Goal: Register for event/course

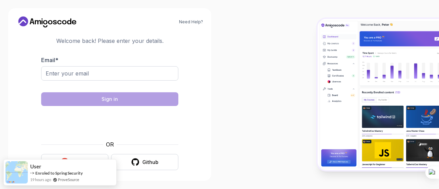
scroll to position [11, 0]
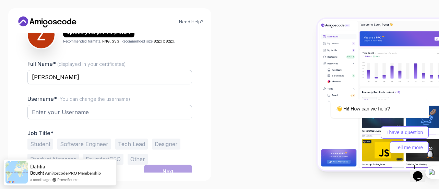
scroll to position [96, 0]
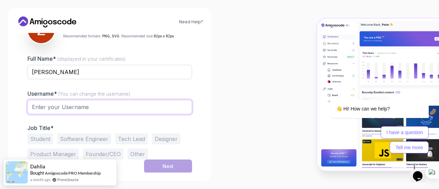
click at [149, 108] on input "text" at bounding box center [109, 107] width 165 height 14
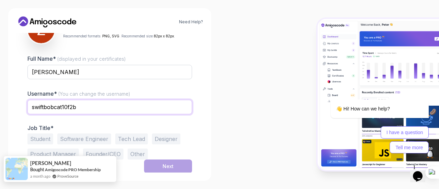
type input "Zoya Rashid"
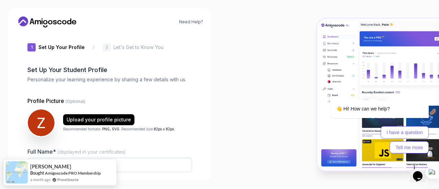
scroll to position [0, 0]
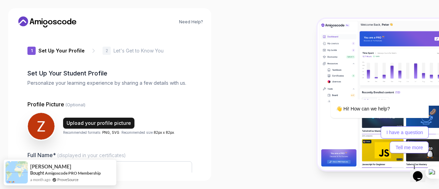
click at [92, 121] on div "Upload your profile picture" at bounding box center [99, 123] width 64 height 7
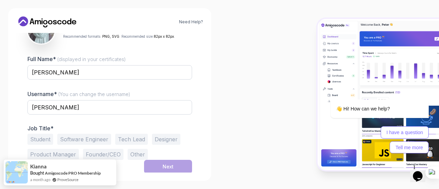
scroll to position [96, 0]
click at [70, 140] on button "Software Engineer" at bounding box center [84, 138] width 54 height 11
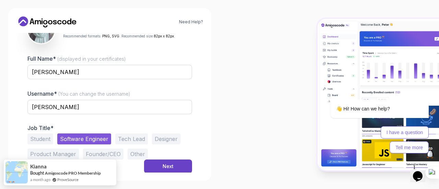
click at [36, 140] on button "Student" at bounding box center [40, 138] width 26 height 11
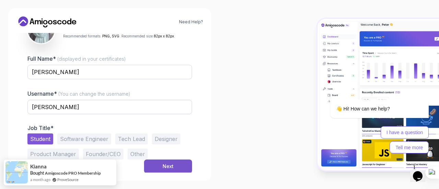
click at [167, 166] on div "Next" at bounding box center [168, 166] width 11 height 7
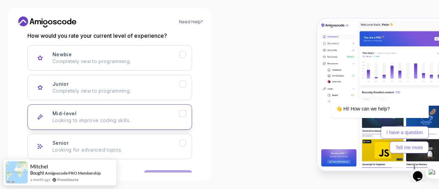
click at [148, 106] on button "Mid-level Looking to improve coding skills." at bounding box center [109, 116] width 165 height 25
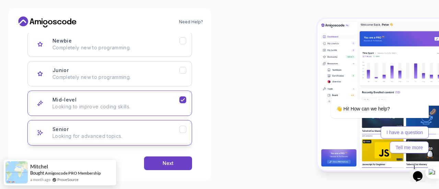
scroll to position [118, 0]
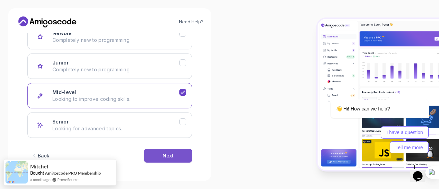
click at [166, 158] on div "Next" at bounding box center [168, 155] width 11 height 7
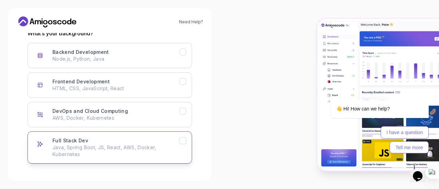
scroll to position [83, 0]
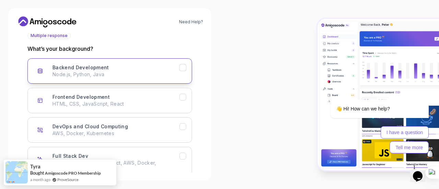
click at [125, 70] on div "Backend Development Node.js, Python, Java" at bounding box center [115, 71] width 127 height 14
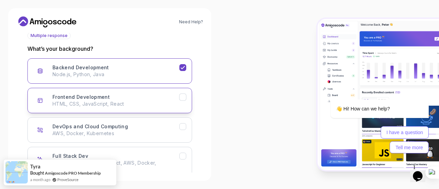
click at [134, 98] on div "Frontend Development HTML, CSS, JavaScript, React" at bounding box center [115, 101] width 127 height 14
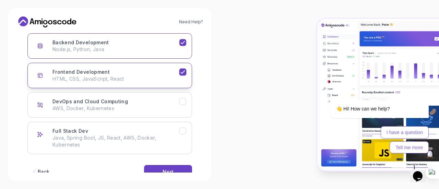
scroll to position [118, 0]
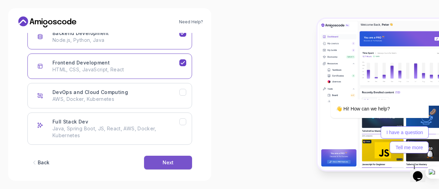
click at [175, 163] on button "Next" at bounding box center [168, 163] width 48 height 14
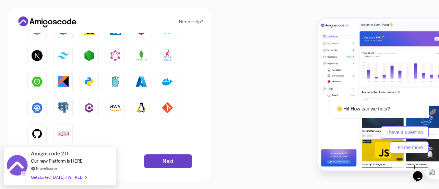
scroll to position [137, 0]
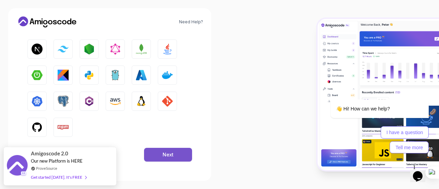
click at [186, 157] on button "Next" at bounding box center [168, 155] width 48 height 14
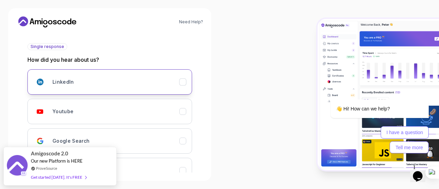
scroll to position [122, 0]
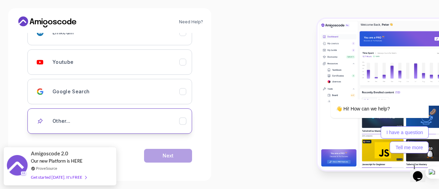
click at [164, 116] on div "Other..." at bounding box center [115, 121] width 127 height 14
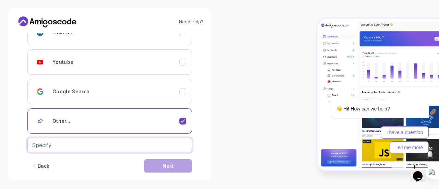
click at [104, 146] on input "text" at bounding box center [109, 145] width 165 height 14
type input "Chatgpt"
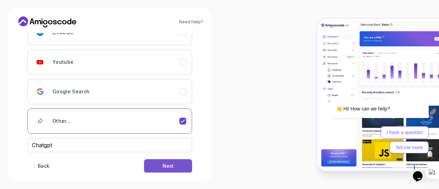
click at [169, 164] on div "Next" at bounding box center [168, 166] width 11 height 7
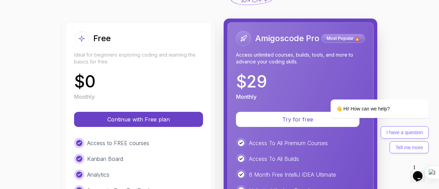
scroll to position [69, 0]
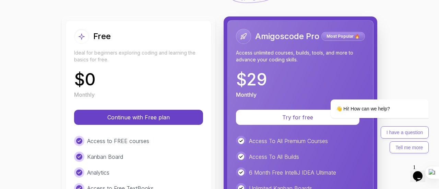
click at [172, 158] on div "Kanban Board" at bounding box center [138, 157] width 129 height 10
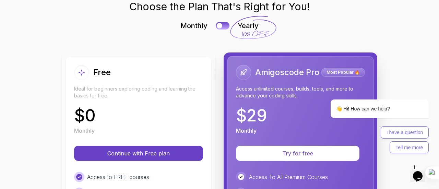
scroll to position [32, 0]
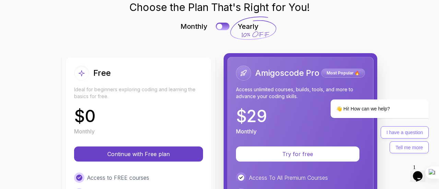
click at [96, 71] on h2 "Free" at bounding box center [101, 73] width 17 height 11
click at [106, 84] on div "Free Ideal for beginners exploring coding and learning the basics for free." at bounding box center [138, 83] width 129 height 34
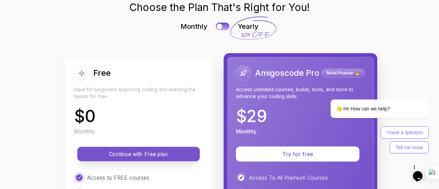
click at [137, 152] on p "Continue with Free plan" at bounding box center [138, 154] width 107 height 8
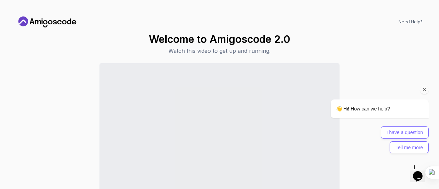
click at [428, 93] on div at bounding box center [371, 89] width 116 height 9
click at [426, 92] on icon "Chat attention grabber" at bounding box center [425, 89] width 6 height 6
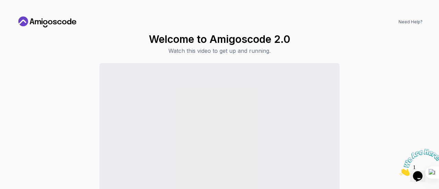
click at [399, 171] on icon "Close" at bounding box center [399, 174] width 0 height 6
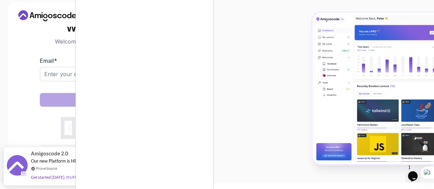
scroll to position [21, 0]
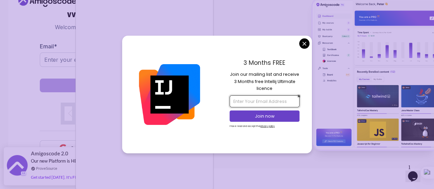
click at [263, 101] on input "email" at bounding box center [264, 101] width 70 height 12
click at [284, 102] on input "[EMAIL_ADDRESS][DOMAIN_NAME]" at bounding box center [264, 101] width 70 height 12
click at [287, 101] on input "[EMAIL_ADDRESS][DOMAIN_NAME]" at bounding box center [264, 101] width 70 height 12
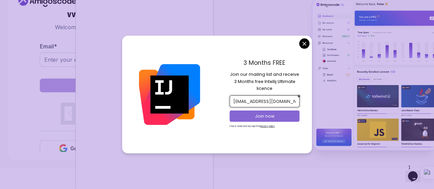
type input "[EMAIL_ADDRESS][DOMAIN_NAME]"
click at [272, 116] on p "Join now" at bounding box center [264, 116] width 57 height 6
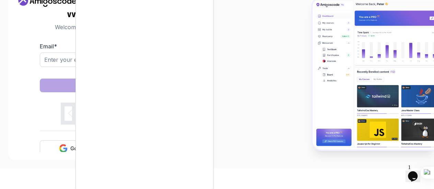
click at [261, 16] on body "Need Help? Welcome Back 👋 Welcome back! Please enter your details. Email * Sign…" at bounding box center [217, 73] width 434 height 189
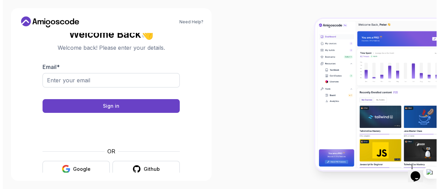
scroll to position [0, 0]
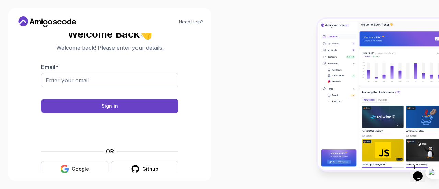
click at [91, 171] on button "Google" at bounding box center [74, 169] width 67 height 16
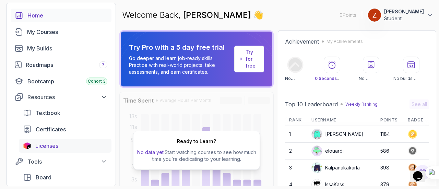
scroll to position [34, 0]
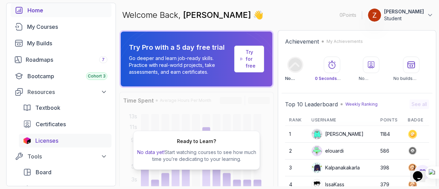
click at [43, 139] on span "Licenses" at bounding box center [46, 141] width 23 height 8
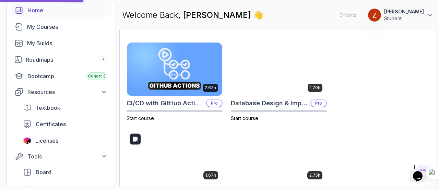
scroll to position [241, 0]
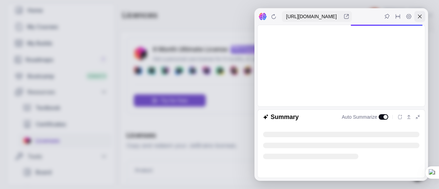
click at [418, 15] on icon at bounding box center [419, 16] width 5 height 5
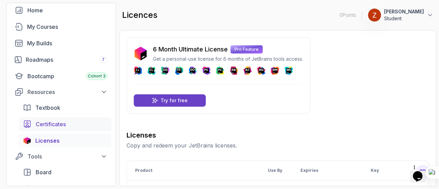
click at [24, 123] on icon "certificates" at bounding box center [27, 124] width 9 height 8
